Goal: Transaction & Acquisition: Purchase product/service

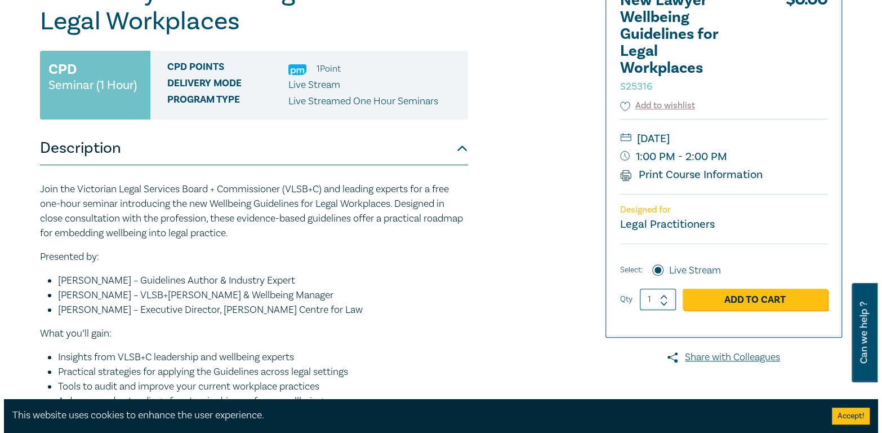
scroll to position [169, 0]
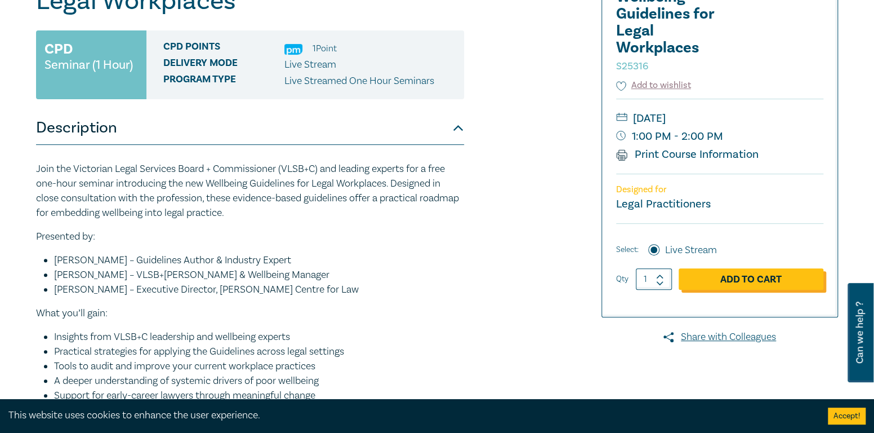
click at [719, 275] on link "Add to Cart" at bounding box center [751, 278] width 145 height 21
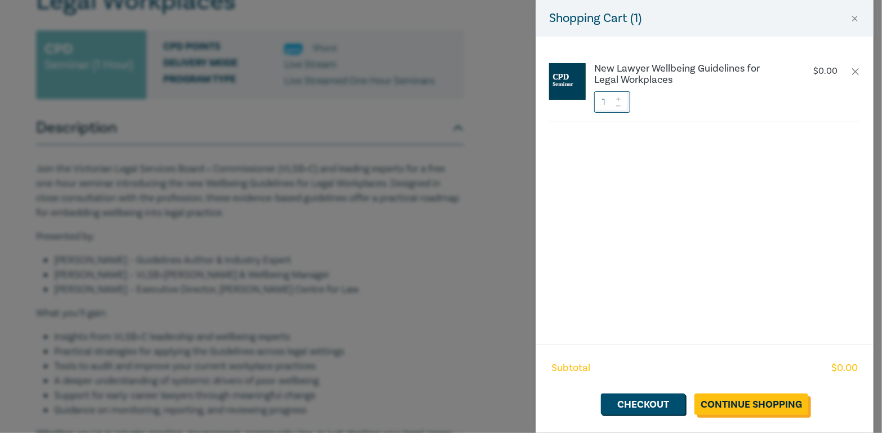
click at [739, 402] on link "Continue Shopping" at bounding box center [752, 403] width 114 height 21
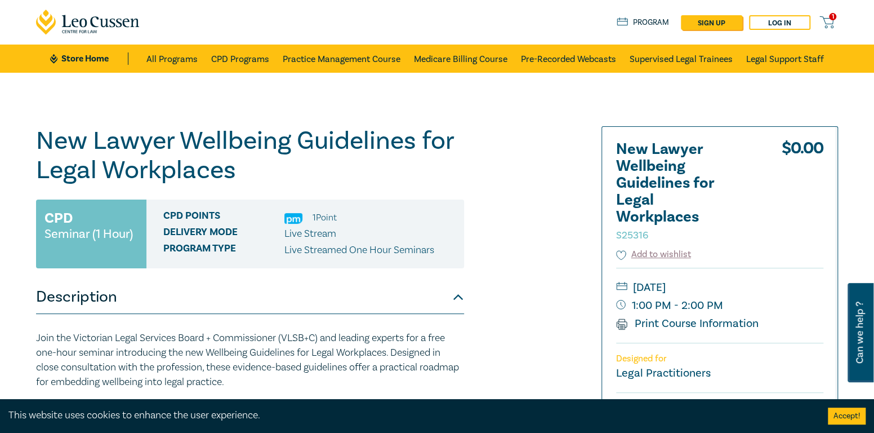
click at [824, 25] on icon at bounding box center [827, 22] width 14 height 14
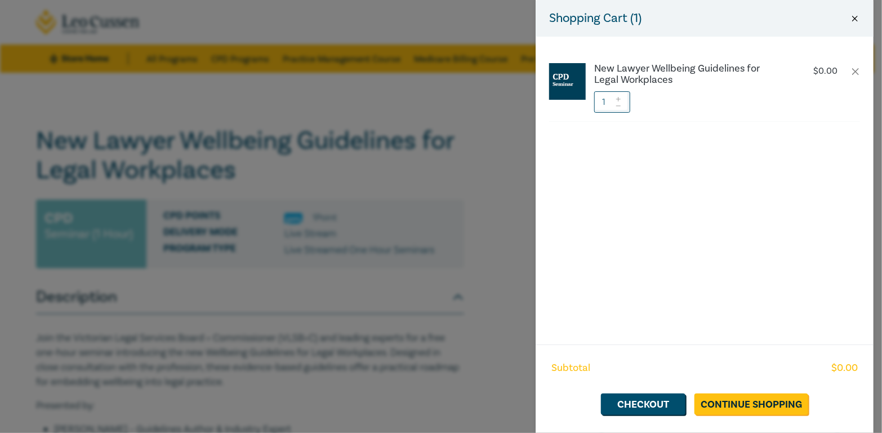
click at [857, 17] on button "Close" at bounding box center [855, 19] width 10 height 10
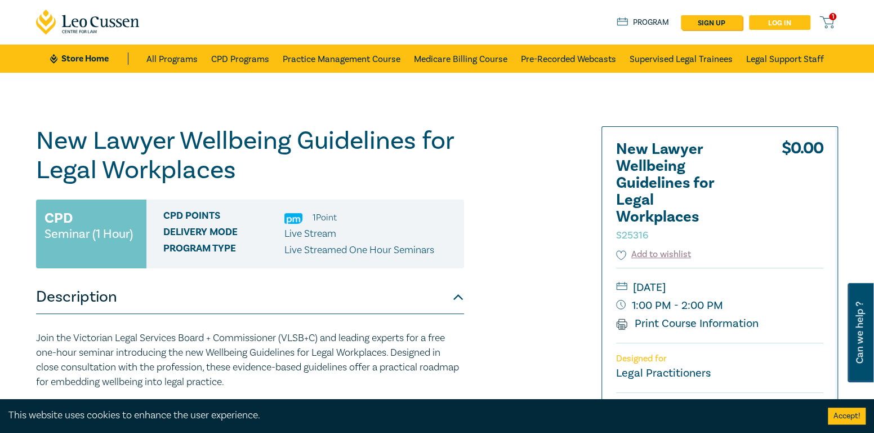
click at [773, 25] on link "Log in" at bounding box center [779, 22] width 61 height 15
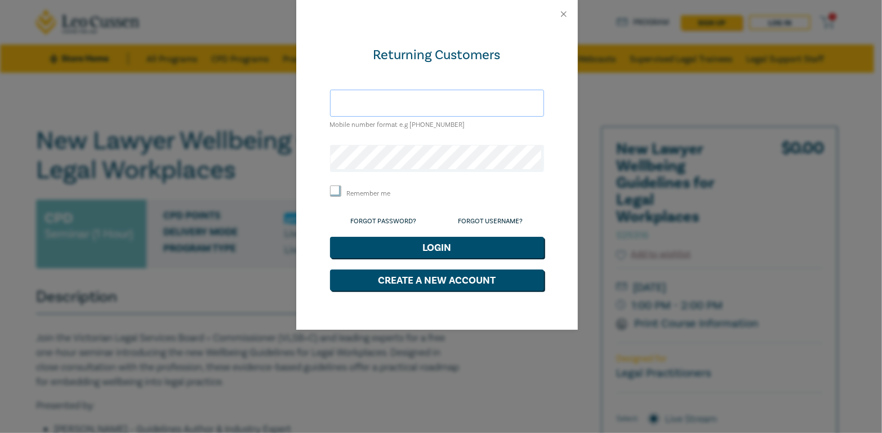
click at [386, 108] on input "text" at bounding box center [437, 103] width 214 height 27
click at [340, 129] on div "Mobile number format e.g [PHONE_NUMBER]" at bounding box center [437, 111] width 214 height 42
click at [564, 15] on button "Close" at bounding box center [564, 14] width 10 height 10
